Goal: Information Seeking & Learning: Learn about a topic

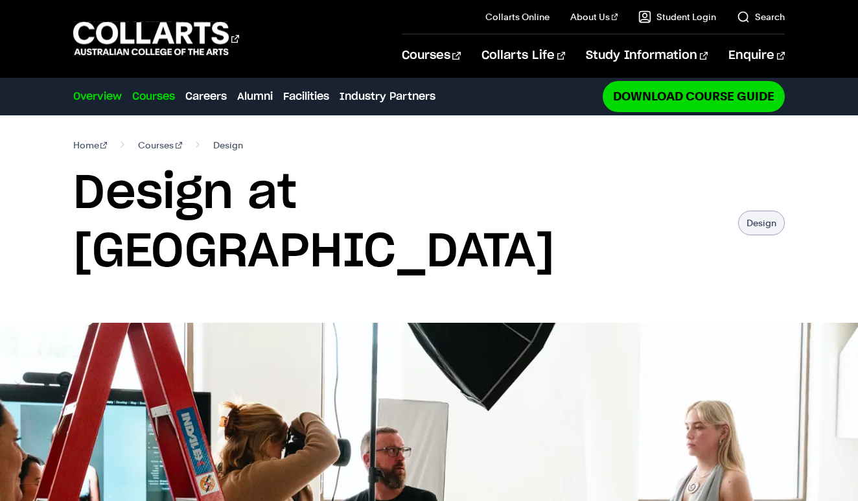
click at [172, 99] on link "Courses" at bounding box center [153, 97] width 43 height 16
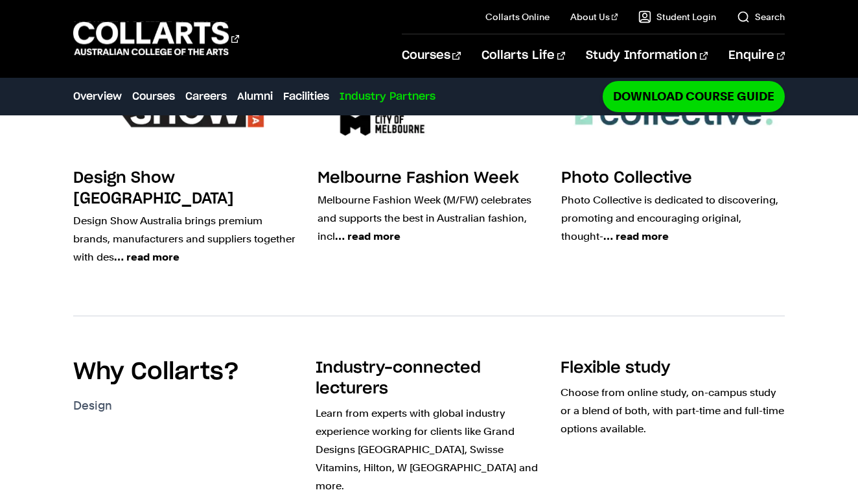
scroll to position [2997, 0]
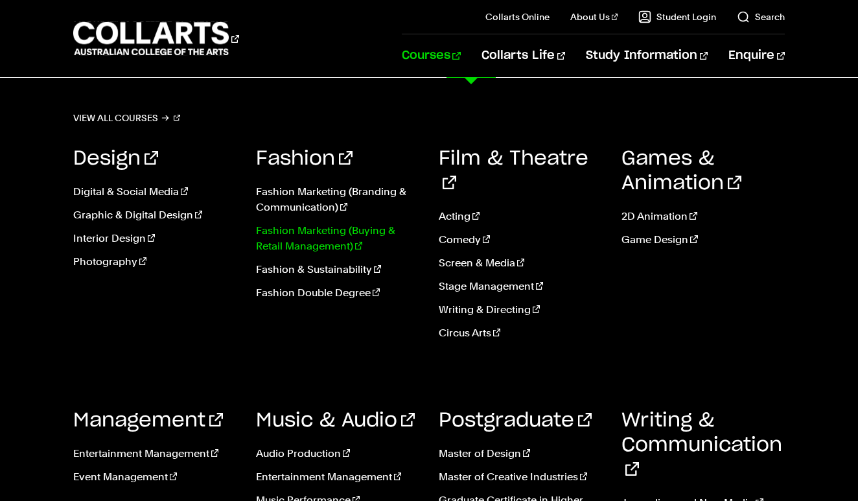
click at [323, 223] on link "Fashion Marketing (Buying & Retail Management)" at bounding box center [337, 238] width 163 height 31
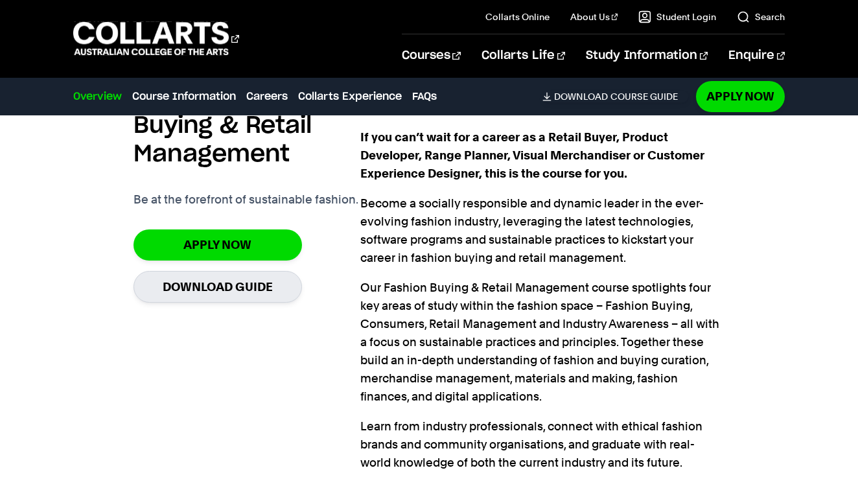
scroll to position [922, 1]
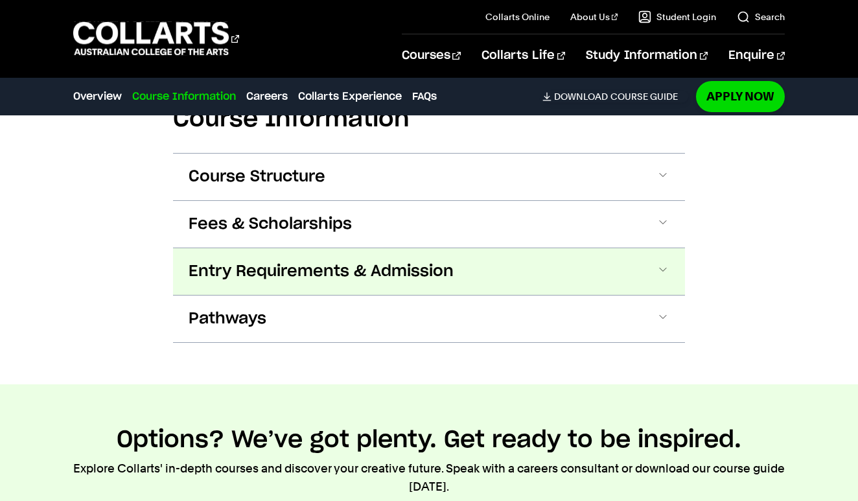
click at [382, 268] on span "Entry Requirements & Admission" at bounding box center [321, 271] width 265 height 21
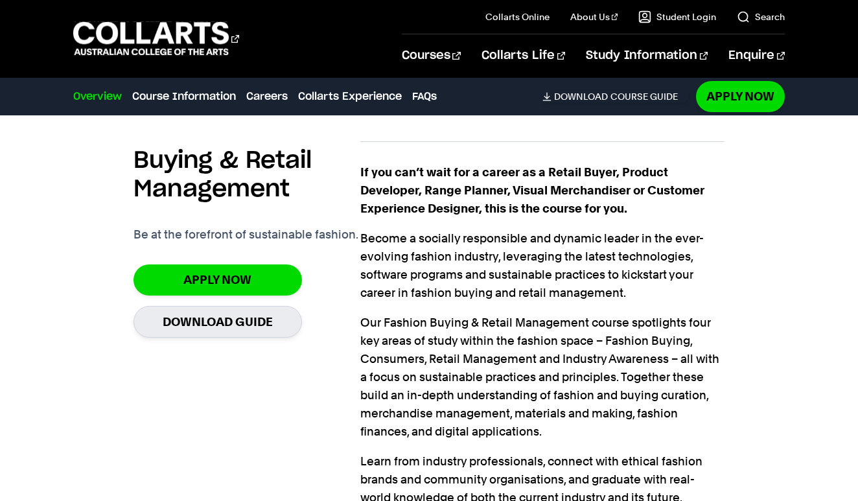
scroll to position [888, 0]
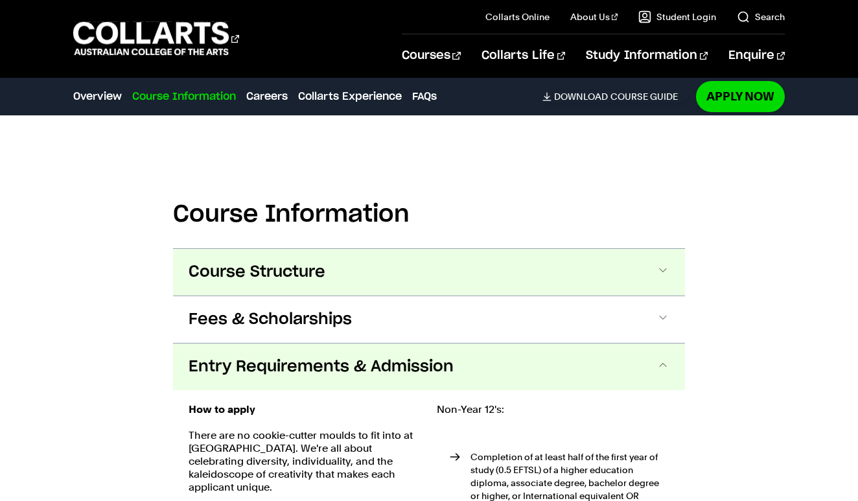
click at [247, 281] on span "Course Structure" at bounding box center [257, 272] width 137 height 21
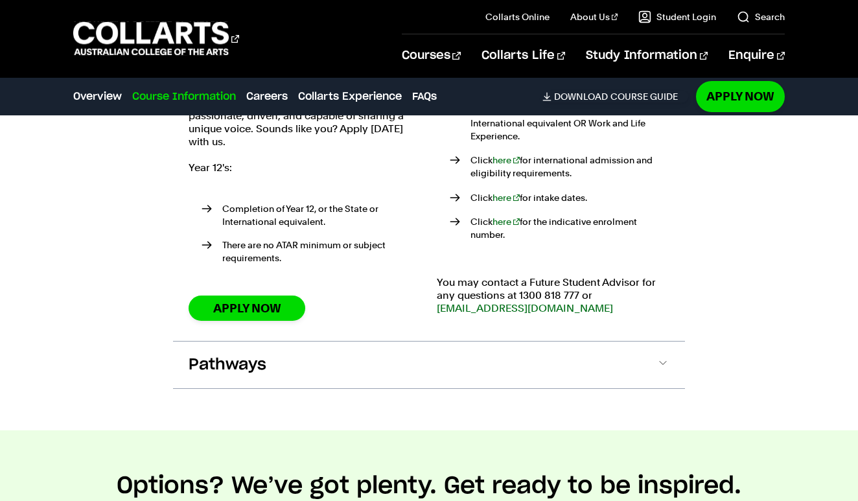
scroll to position [2817, 0]
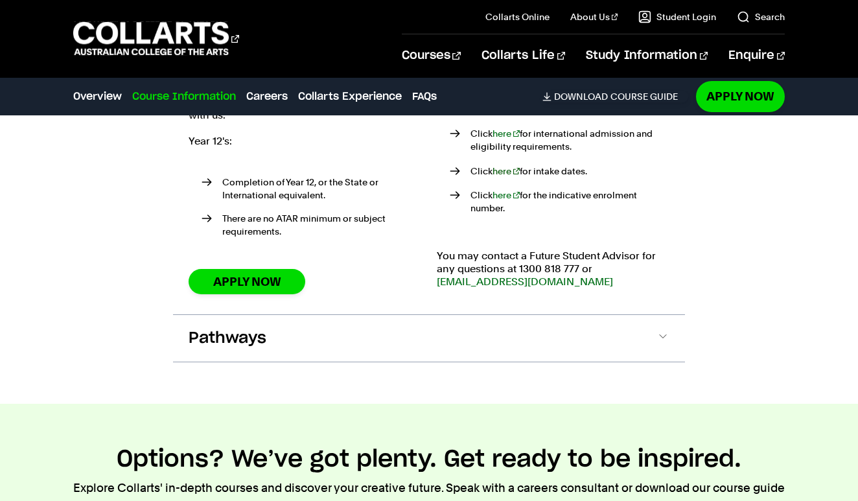
click at [505, 166] on link "here" at bounding box center [505, 171] width 27 height 10
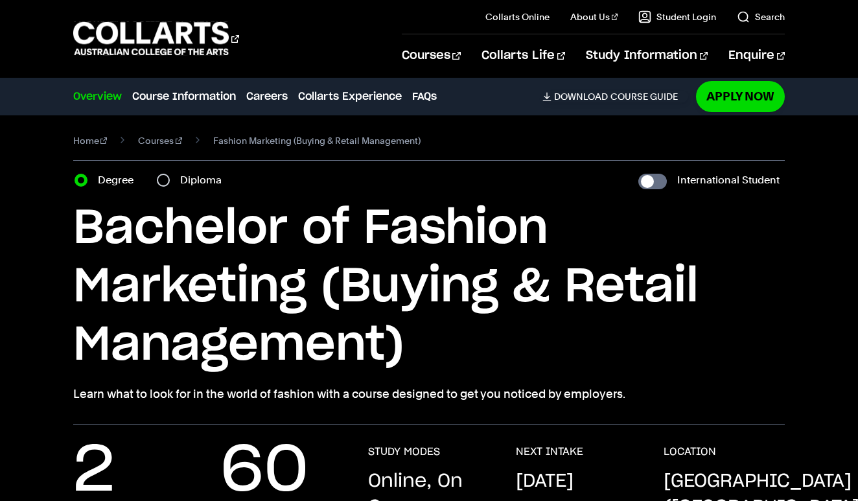
scroll to position [0, 0]
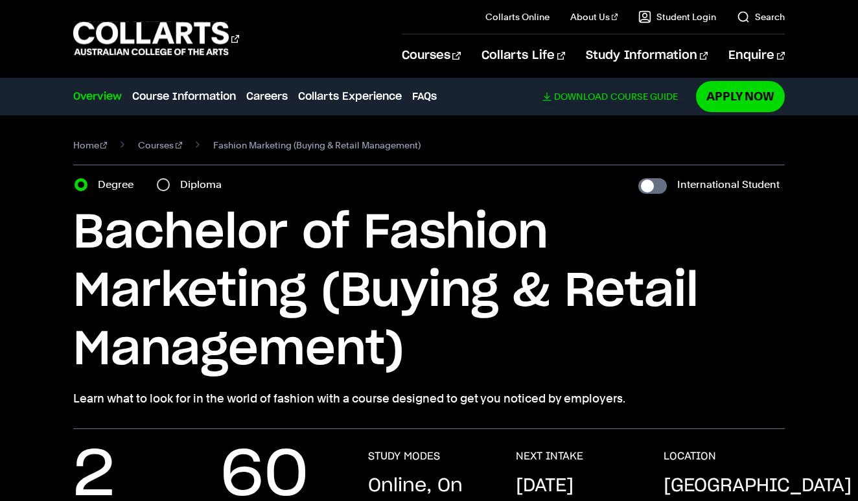
click at [610, 99] on link "Download Course Guide" at bounding box center [615, 97] width 146 height 12
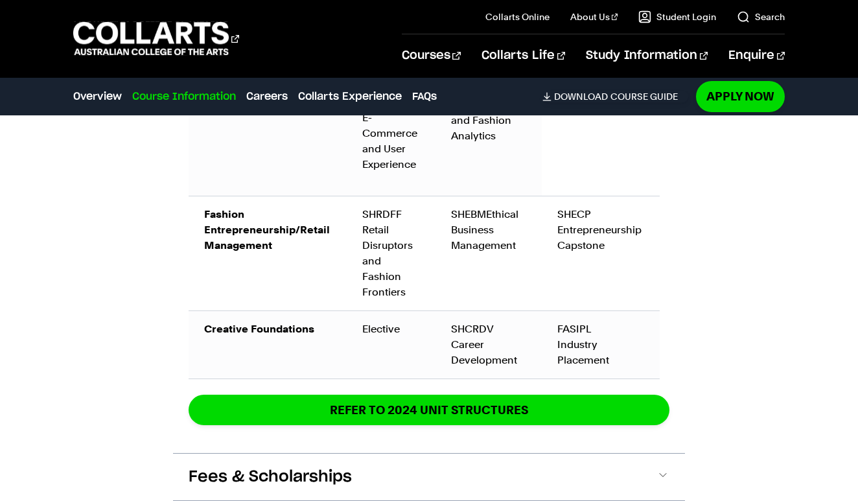
scroll to position [2274, 0]
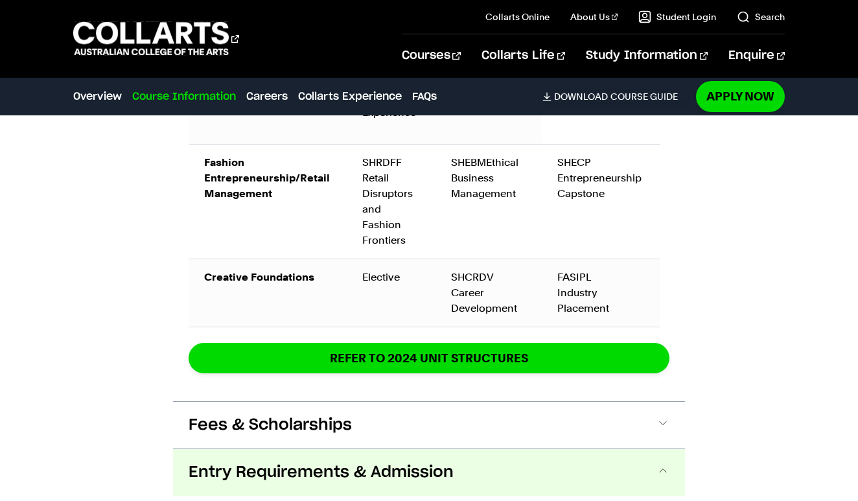
click at [562, 296] on div "FASIPL Industry Placement" at bounding box center [600, 292] width 87 height 47
click at [499, 292] on td "SHCRDV Career Development" at bounding box center [488, 292] width 106 height 68
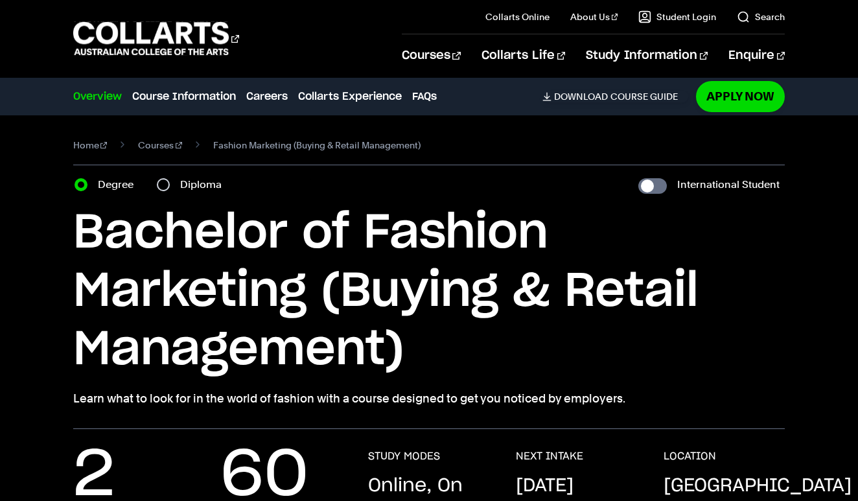
scroll to position [0, 0]
click at [279, 94] on link "Careers" at bounding box center [266, 97] width 41 height 16
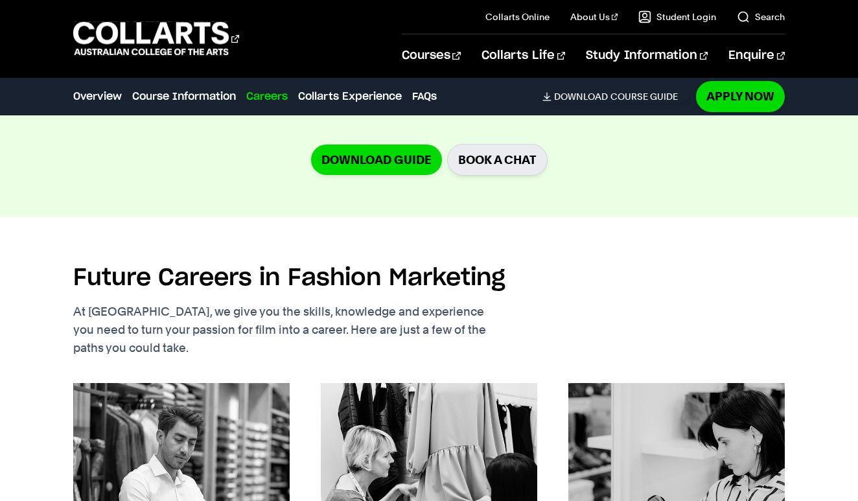
scroll to position [3202, 0]
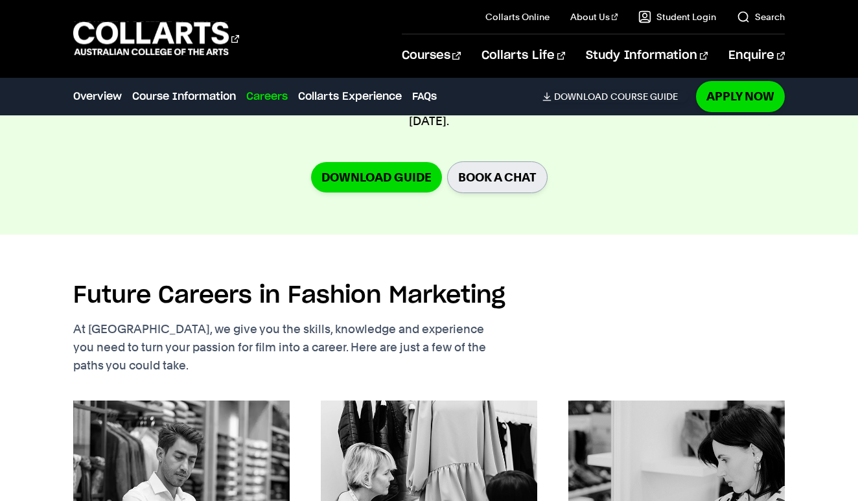
click at [485, 174] on link "BOOK A CHAT" at bounding box center [497, 177] width 100 height 32
